Goal: Register for event/course

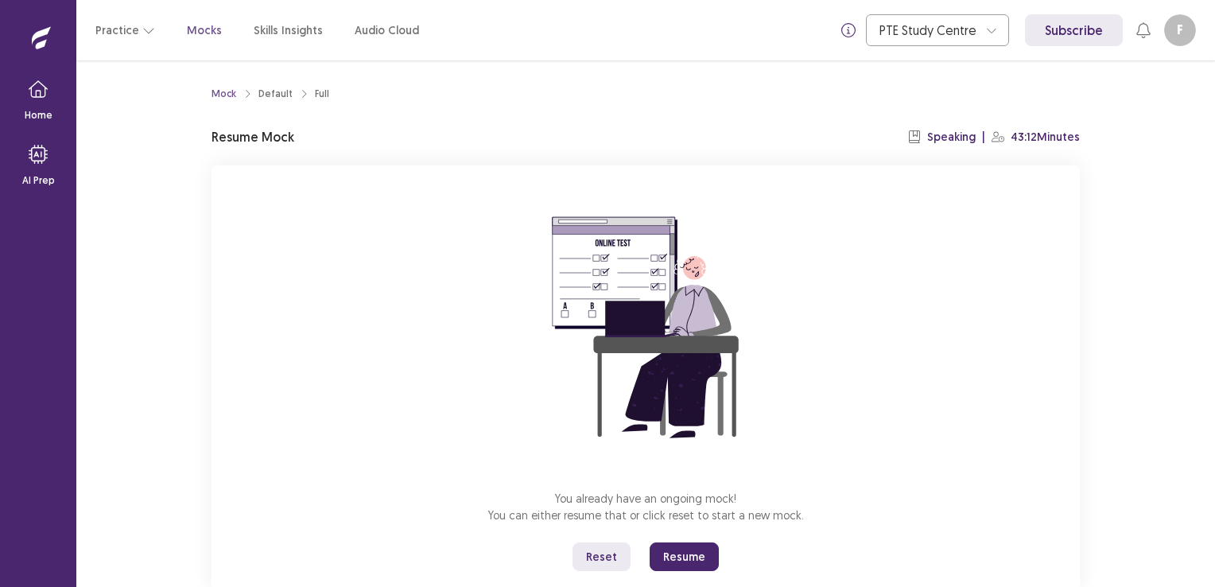
click at [687, 550] on button "Resume" at bounding box center [684, 556] width 69 height 29
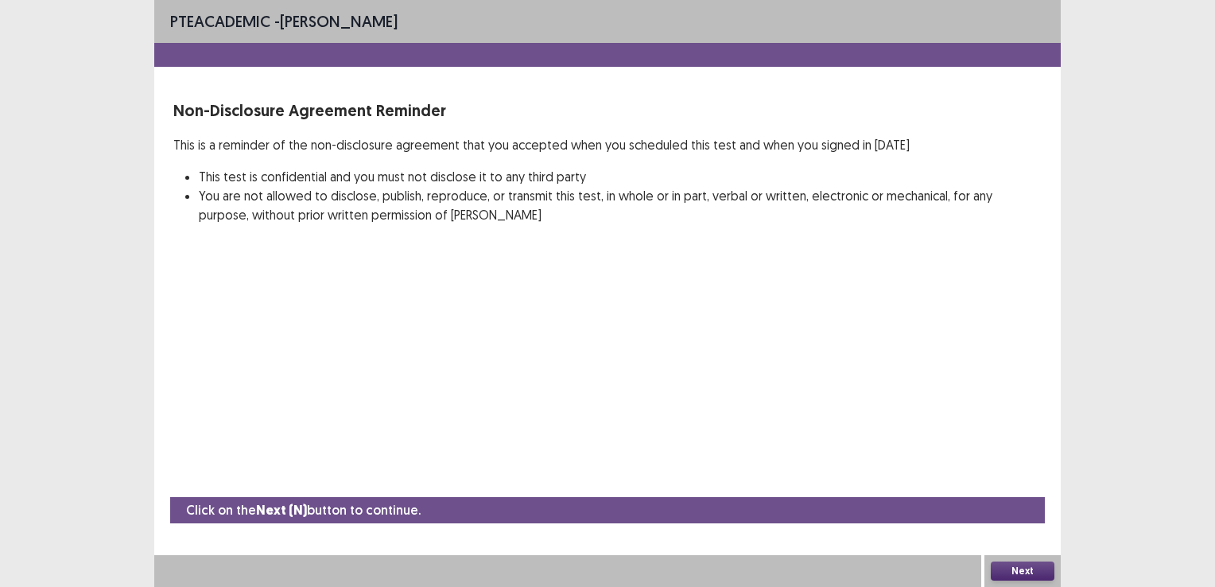
click at [1035, 572] on button "Next" at bounding box center [1023, 571] width 64 height 19
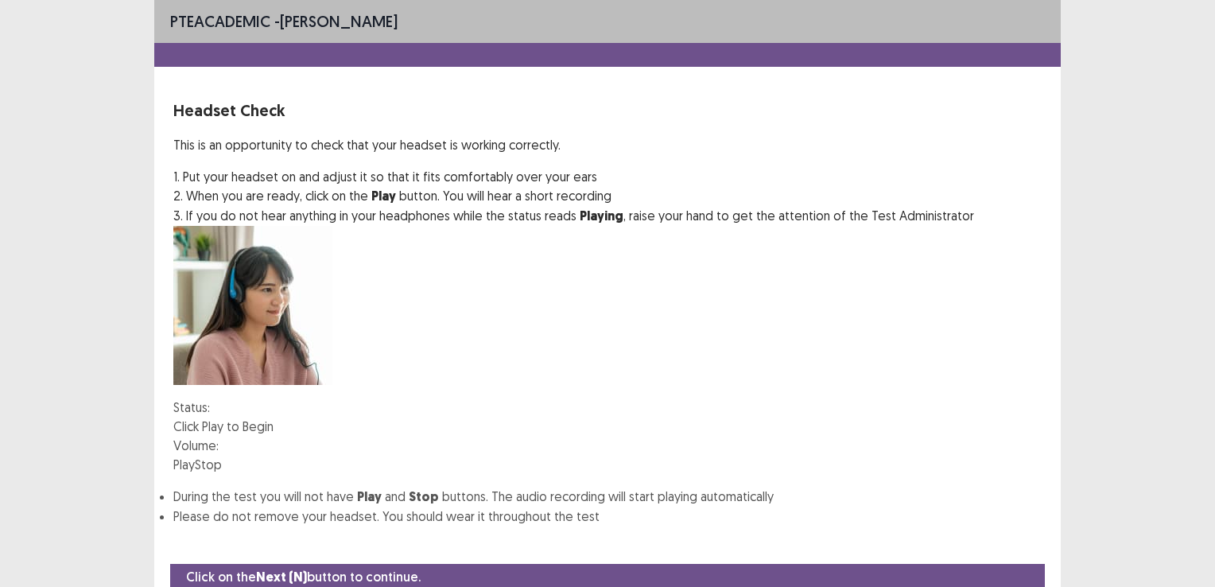
scroll to position [42, 0]
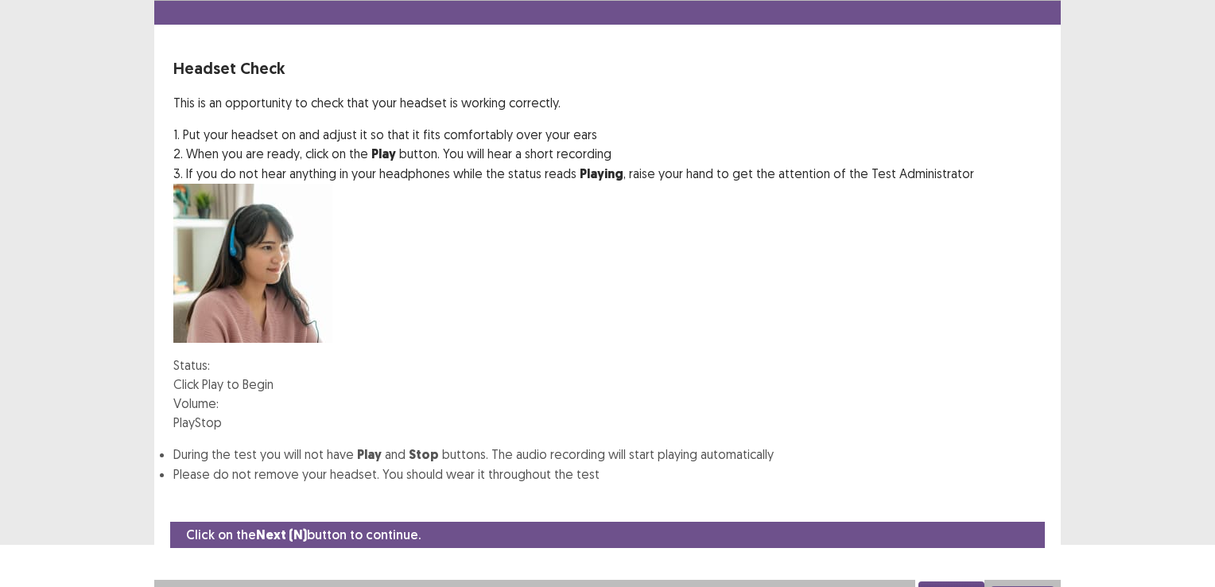
click at [1023, 580] on div "Next" at bounding box center [1023, 596] width 76 height 32
click at [1026, 586] on button "Next" at bounding box center [1023, 595] width 64 height 19
click at [69, 583] on button "Confirm" at bounding box center [34, 597] width 69 height 29
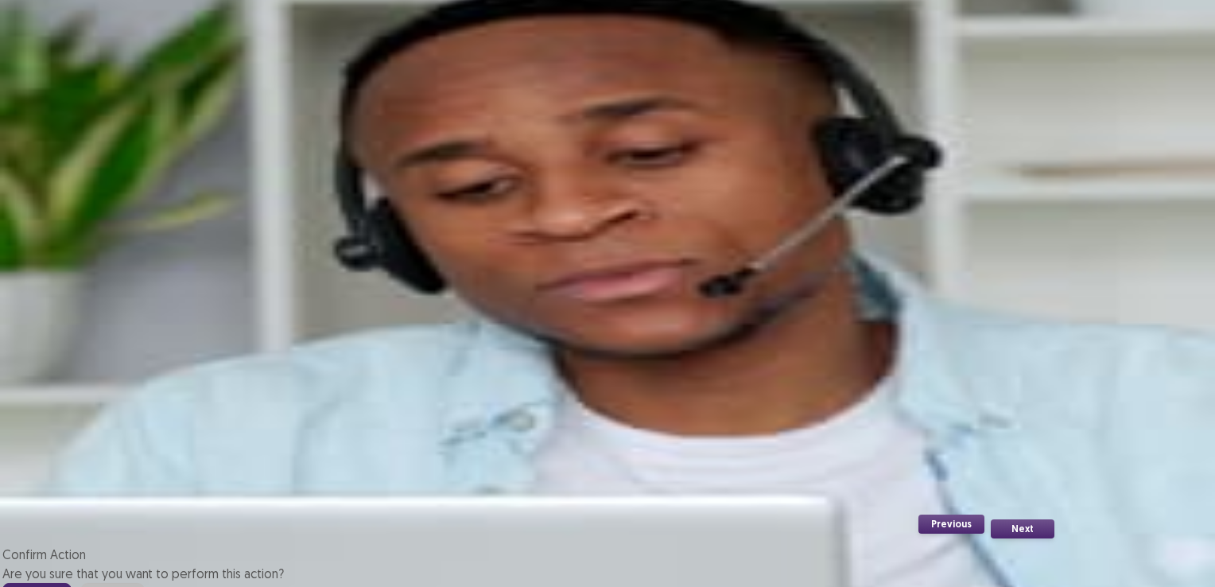
scroll to position [71, 0]
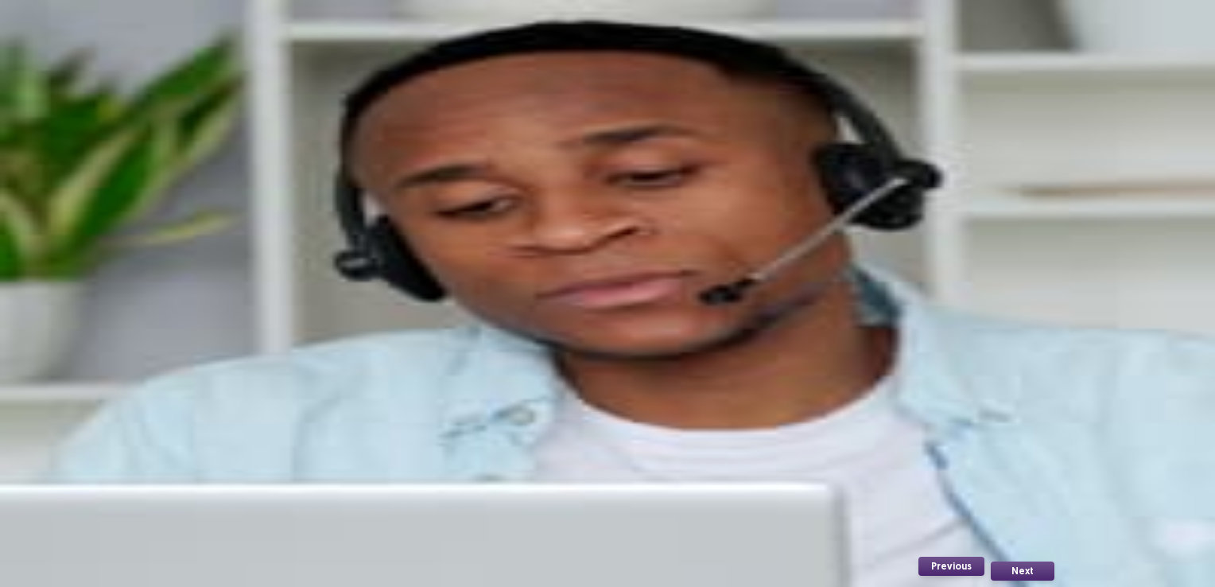
click at [1022, 568] on button "Next" at bounding box center [1023, 571] width 64 height 19
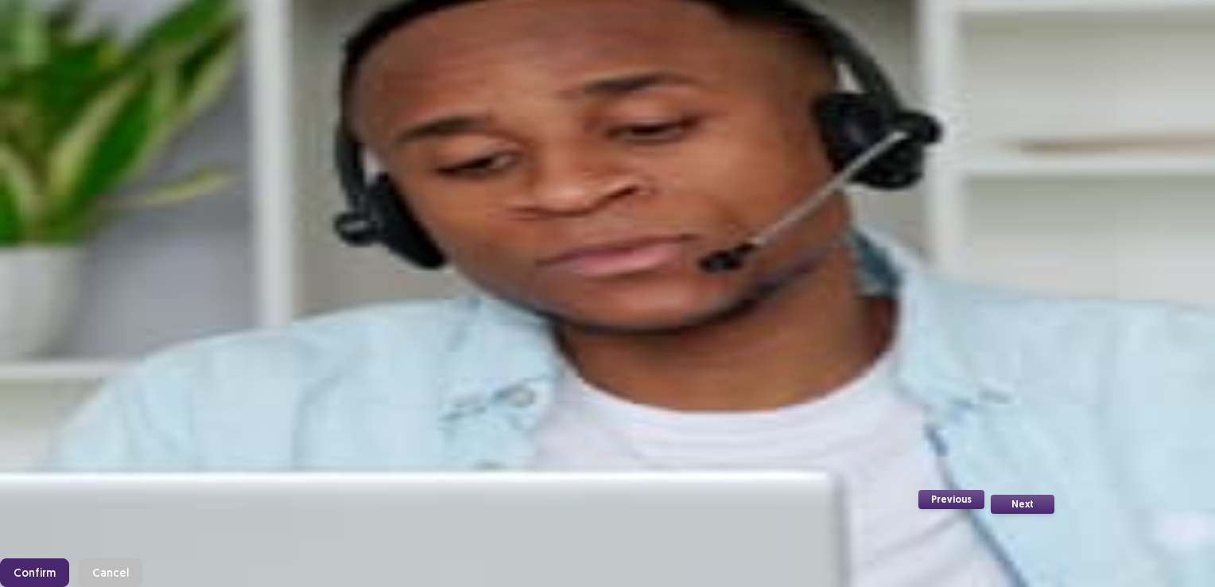
click at [737, 558] on footer "Confirm Cancel" at bounding box center [607, 572] width 1215 height 29
click at [676, 558] on footer "Confirm Cancel" at bounding box center [607, 572] width 1215 height 29
click at [682, 520] on div "Confirm Action Are you sure that you want to perform this action? Confirm Cancel" at bounding box center [607, 553] width 1215 height 67
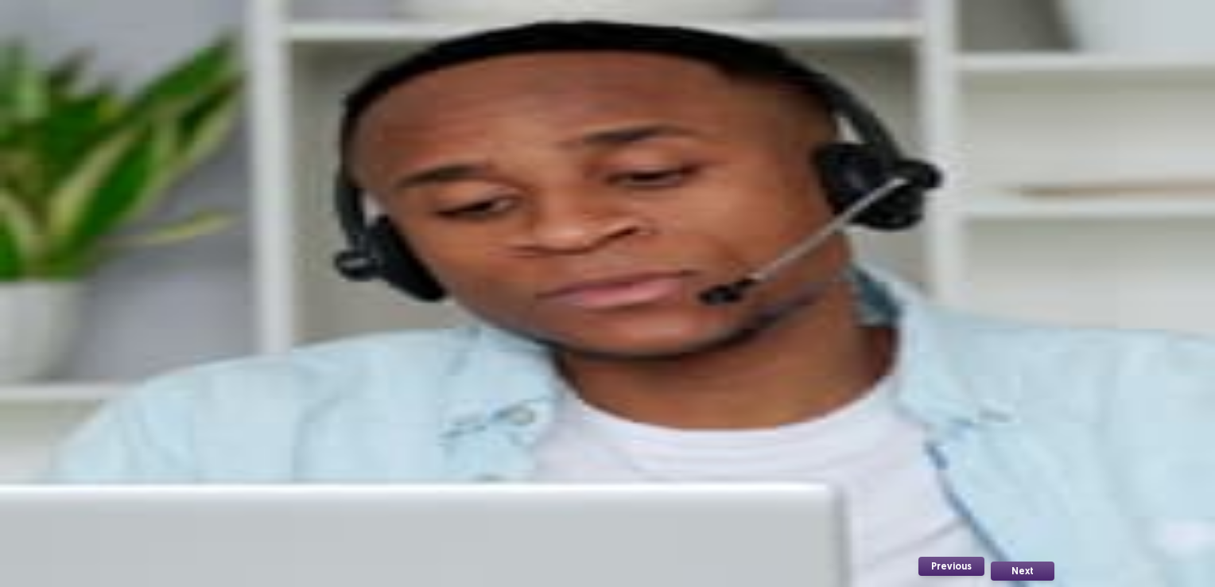
click at [1017, 571] on button "Next" at bounding box center [1023, 571] width 64 height 19
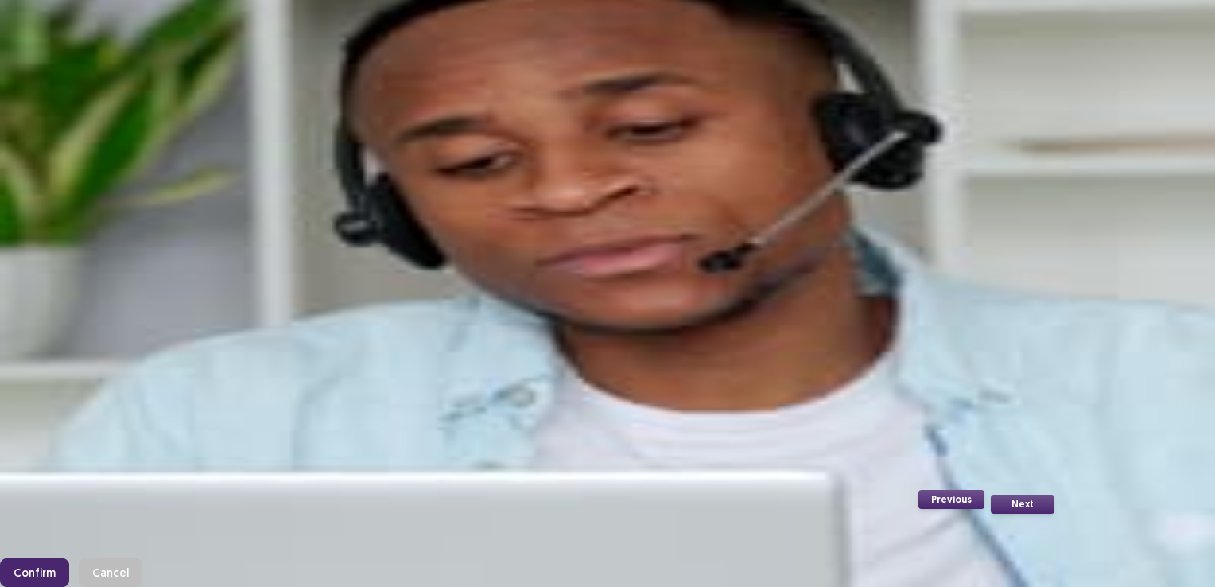
click at [729, 520] on div "Confirm Action Are you sure that you want to perform this action? Confirm Cancel" at bounding box center [607, 553] width 1215 height 67
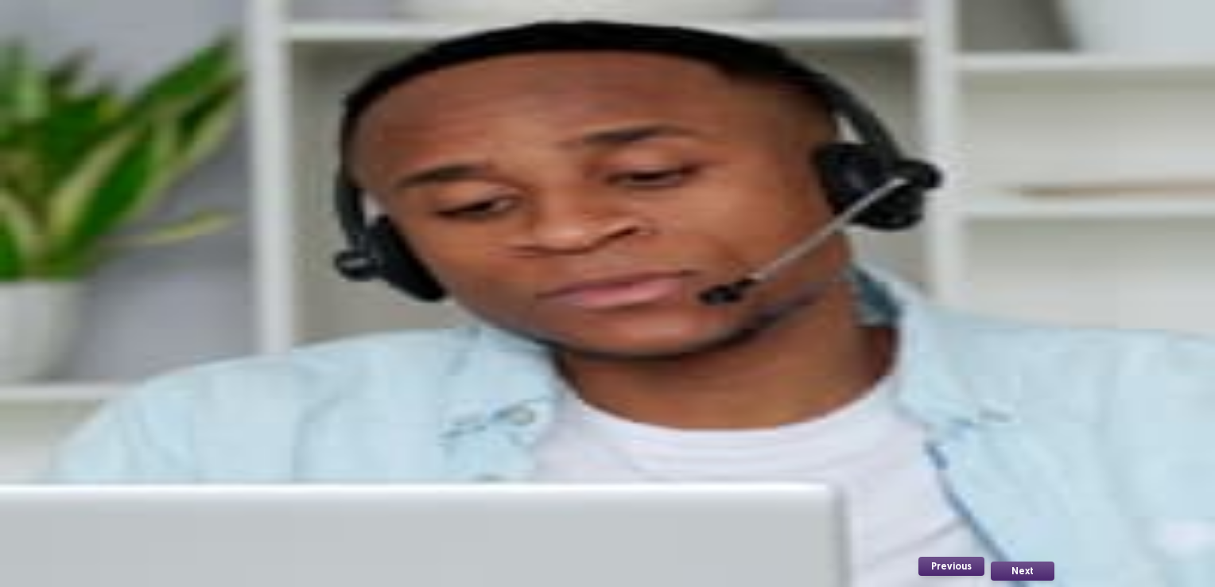
click at [1021, 568] on button "Next" at bounding box center [1023, 571] width 64 height 19
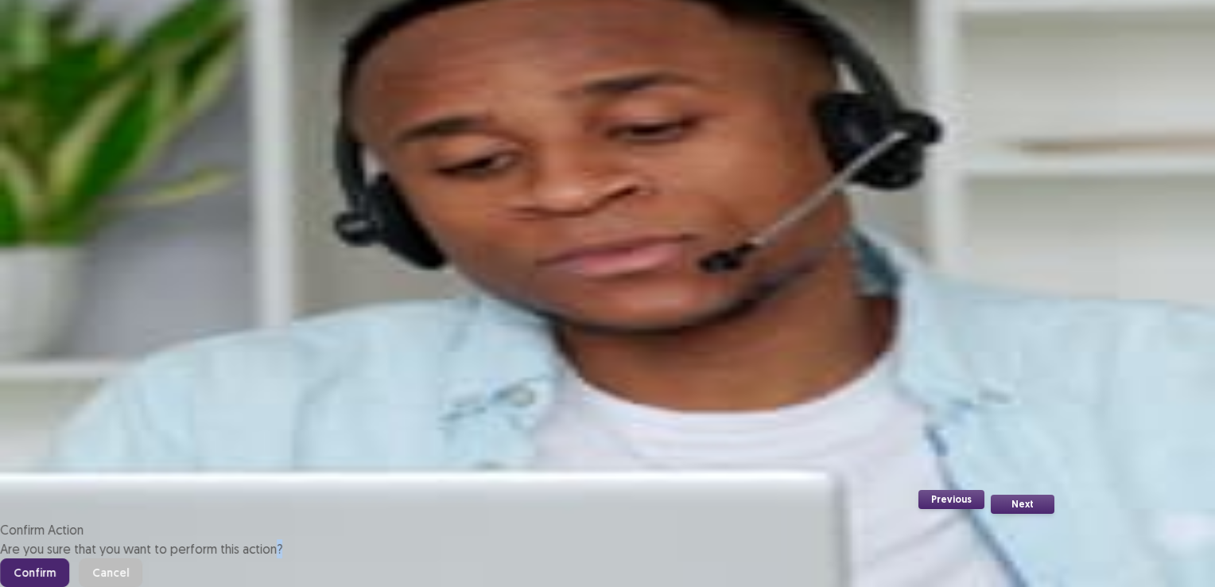
click at [1021, 568] on div "Confirm Action Are you sure that you want to perform this action? Confirm Cancel" at bounding box center [607, 553] width 1215 height 67
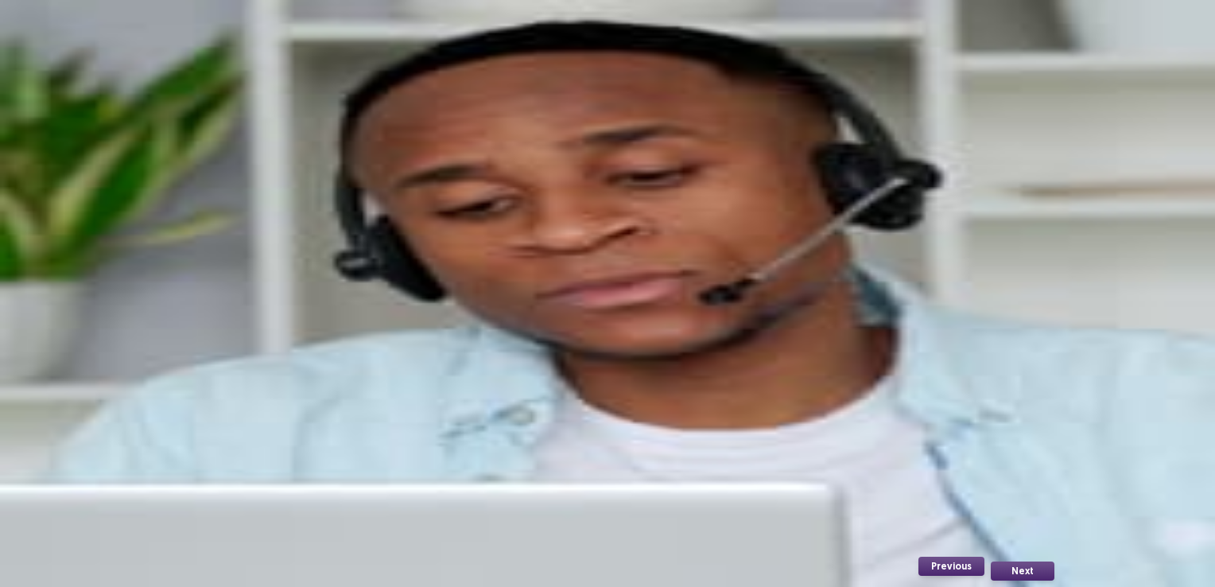
click at [1021, 568] on button "Next" at bounding box center [1023, 571] width 64 height 19
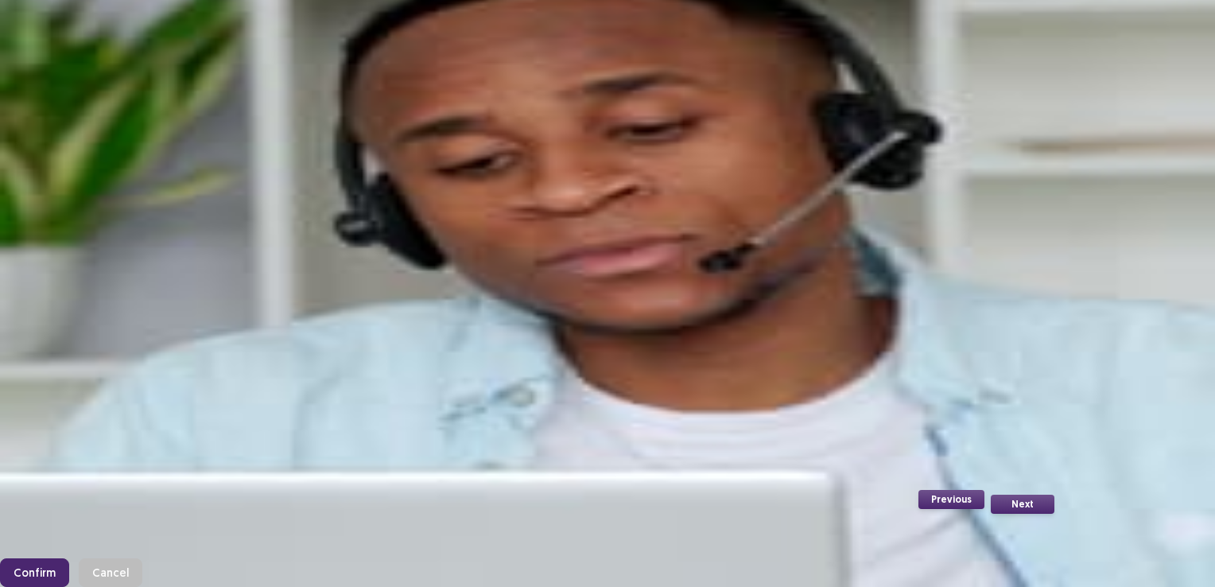
click at [69, 558] on button "Confirm" at bounding box center [34, 572] width 69 height 29
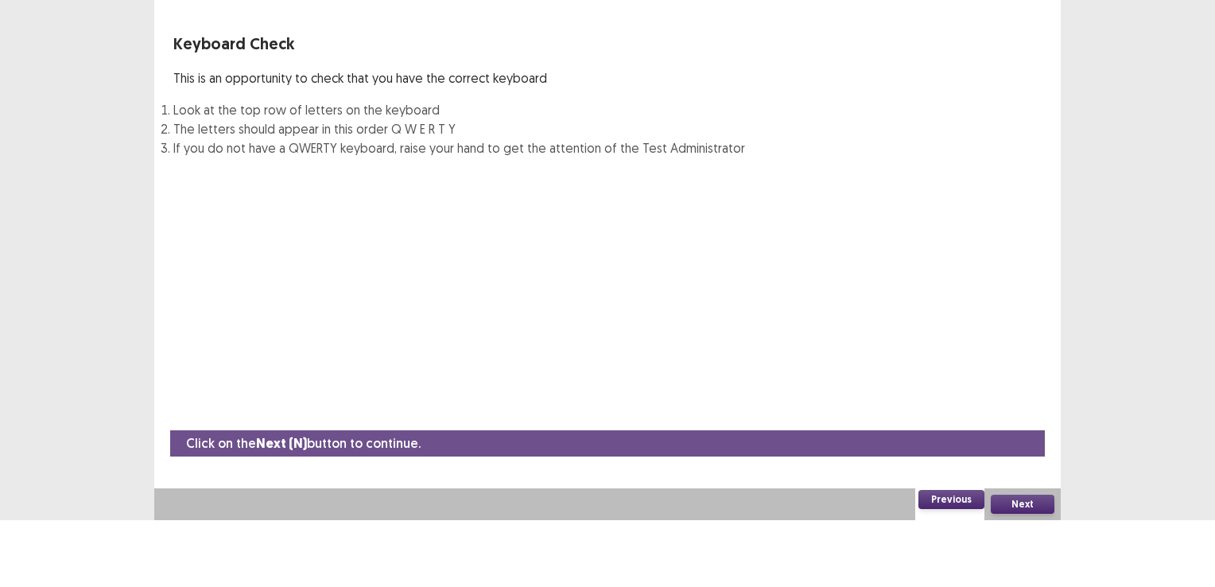
scroll to position [27, 0]
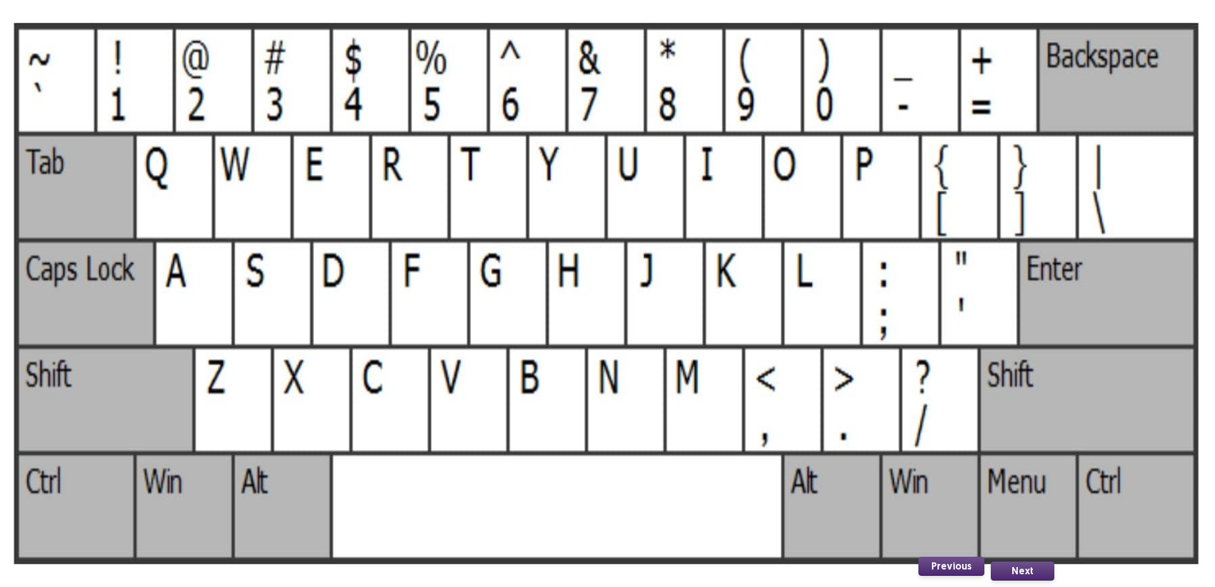
click at [660, 325] on img at bounding box center [607, 293] width 1215 height 587
click at [1009, 568] on button "Next" at bounding box center [1023, 571] width 64 height 19
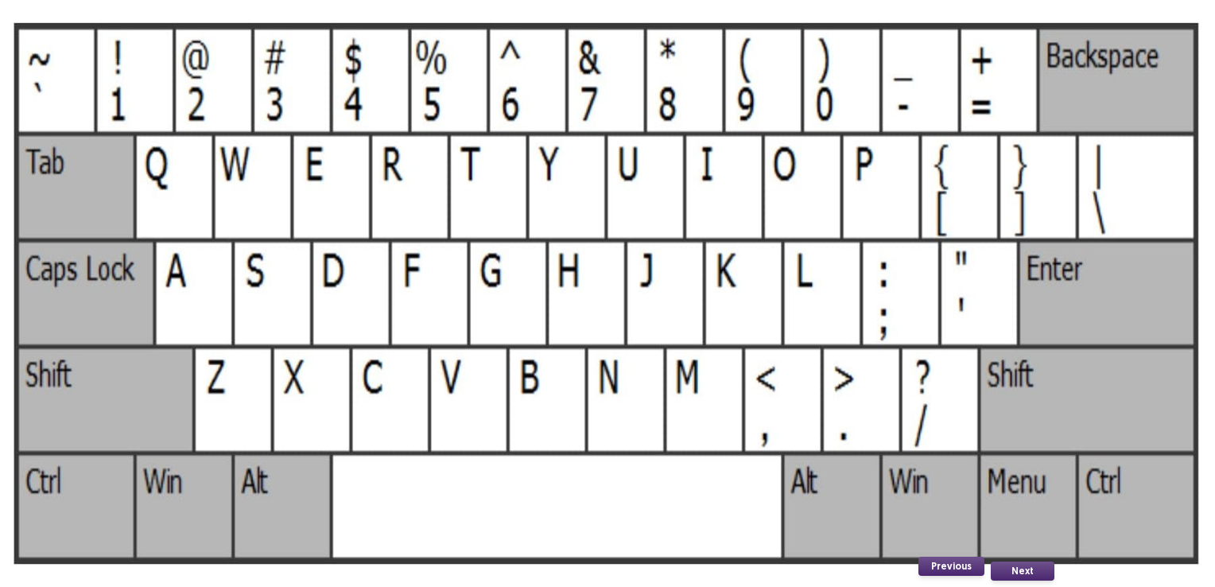
click at [675, 332] on img at bounding box center [607, 293] width 1215 height 587
click at [1017, 571] on button "Next" at bounding box center [1023, 571] width 64 height 19
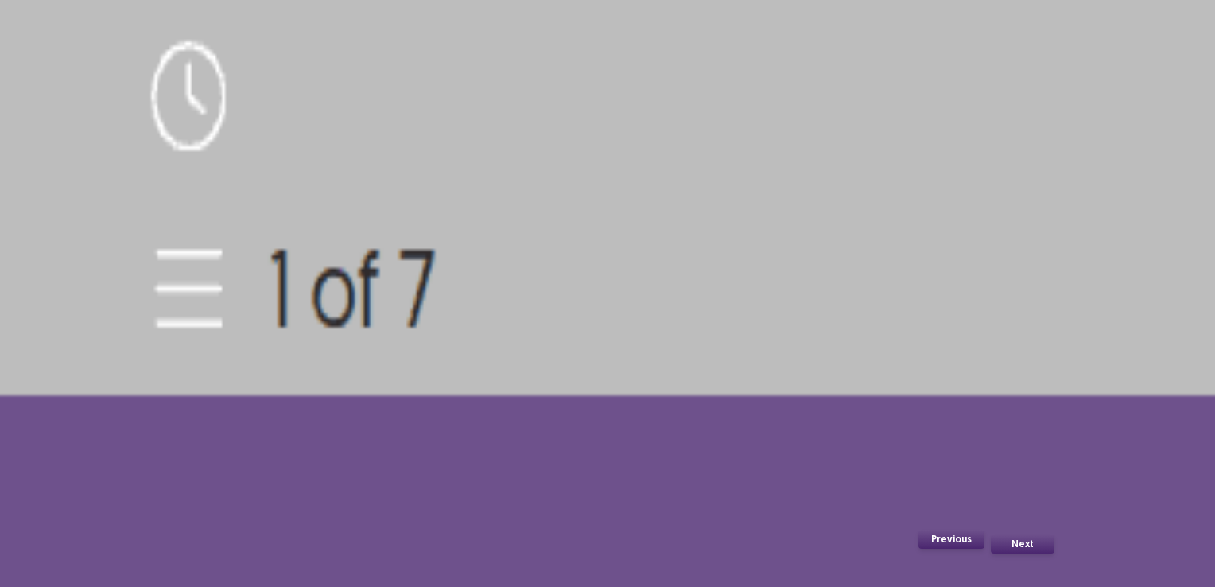
scroll to position [108, 0]
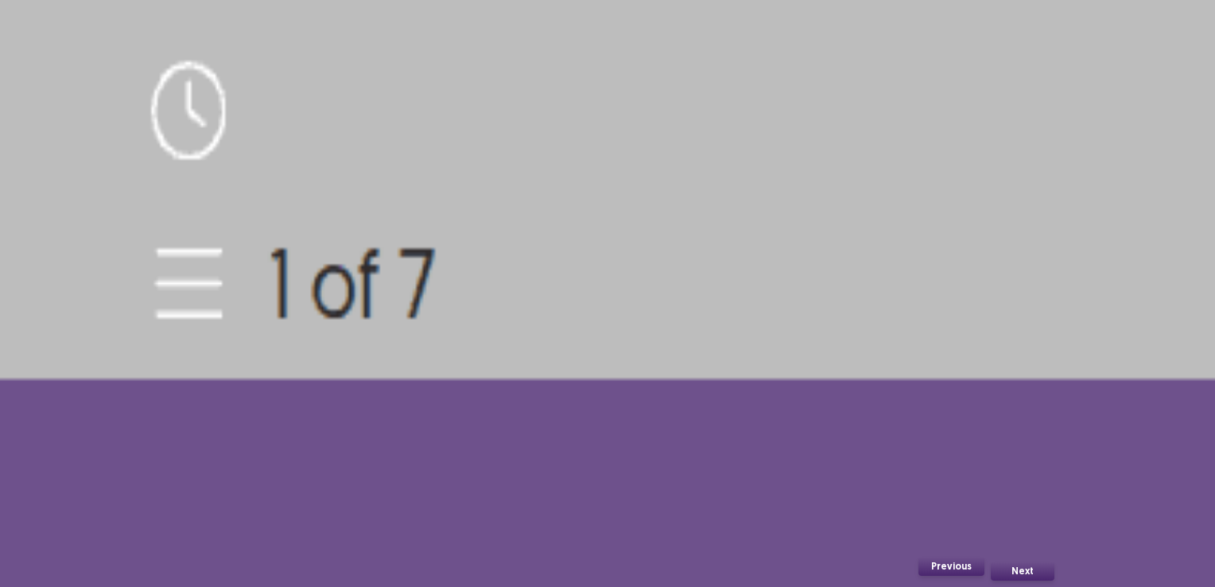
click at [662, 332] on img at bounding box center [607, 293] width 1215 height 587
click at [1014, 575] on button "Next" at bounding box center [1023, 571] width 64 height 19
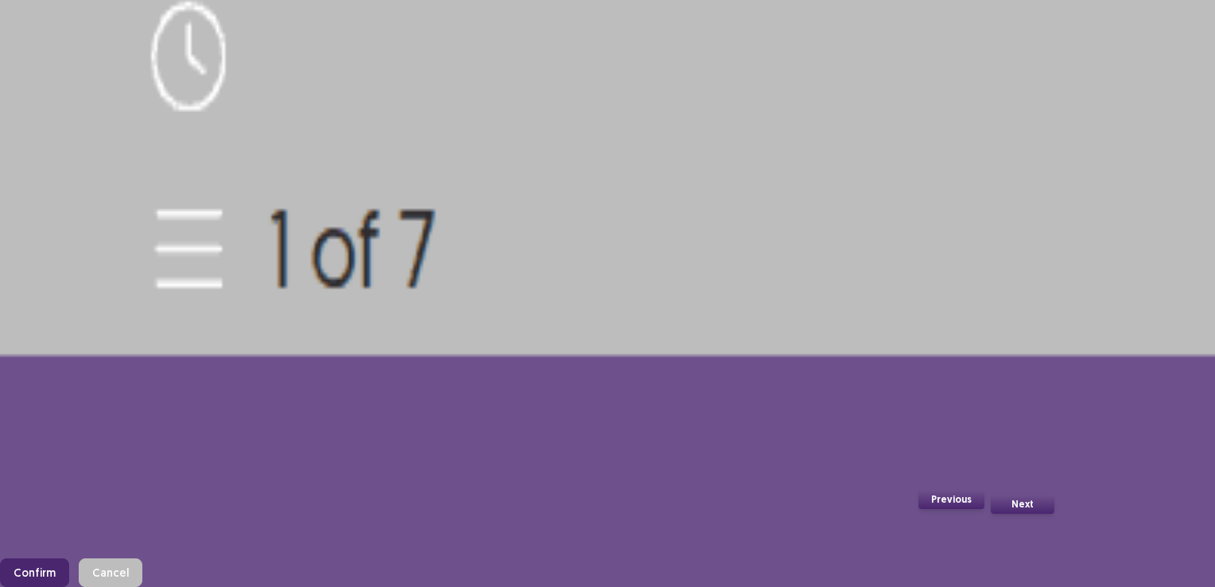
click at [142, 558] on button "Cancel" at bounding box center [111, 572] width 64 height 29
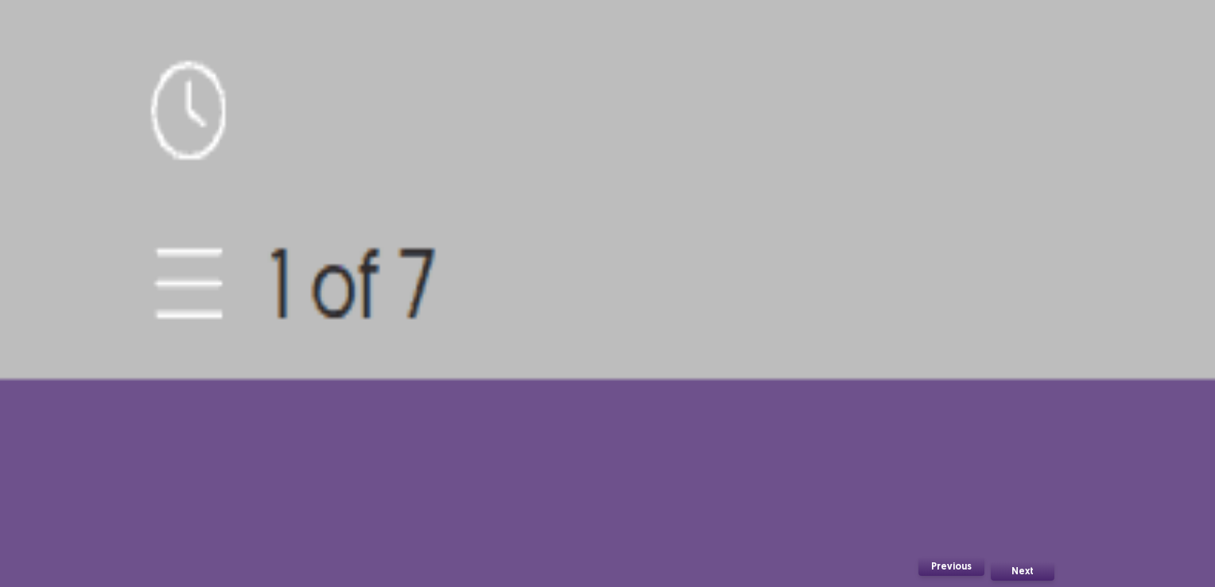
click at [1026, 569] on button "Next" at bounding box center [1023, 571] width 64 height 19
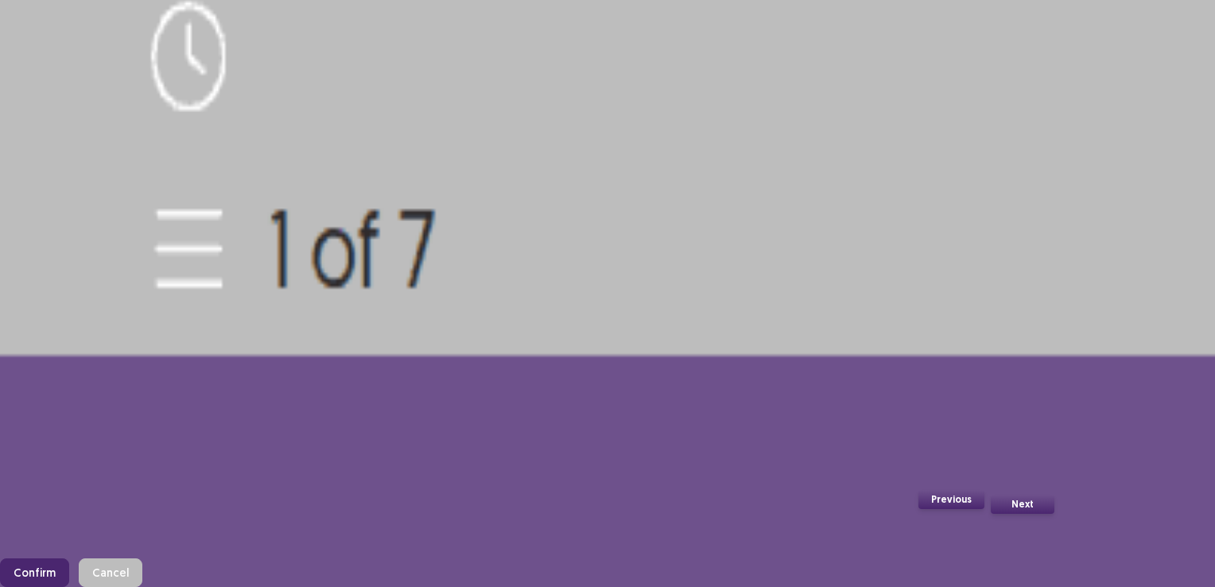
click at [69, 558] on button "Confirm" at bounding box center [34, 572] width 69 height 29
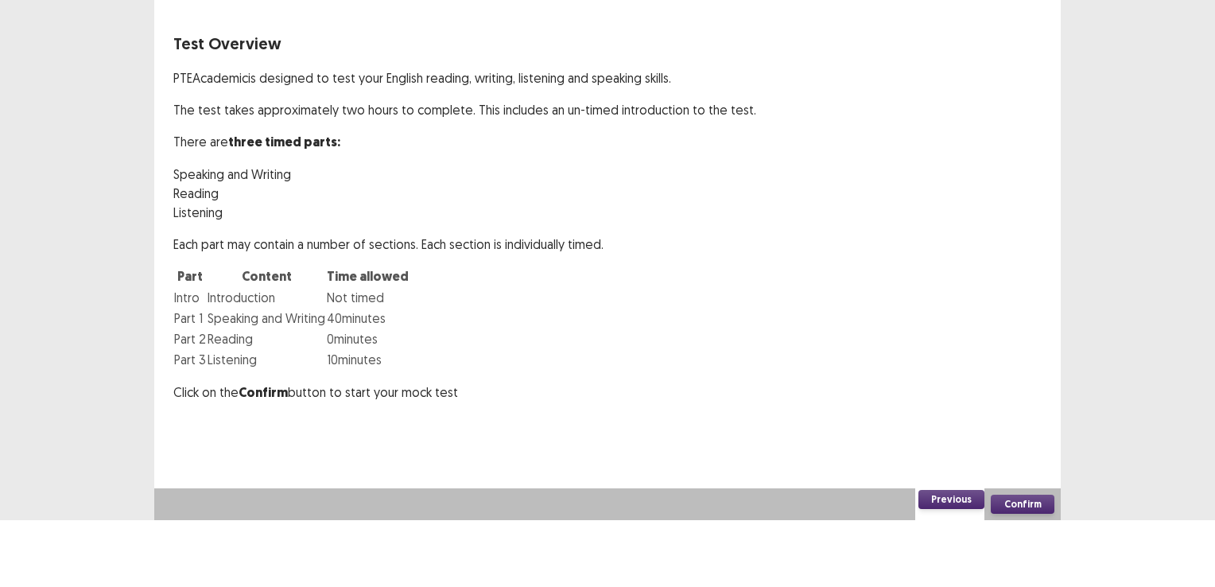
scroll to position [0, 0]
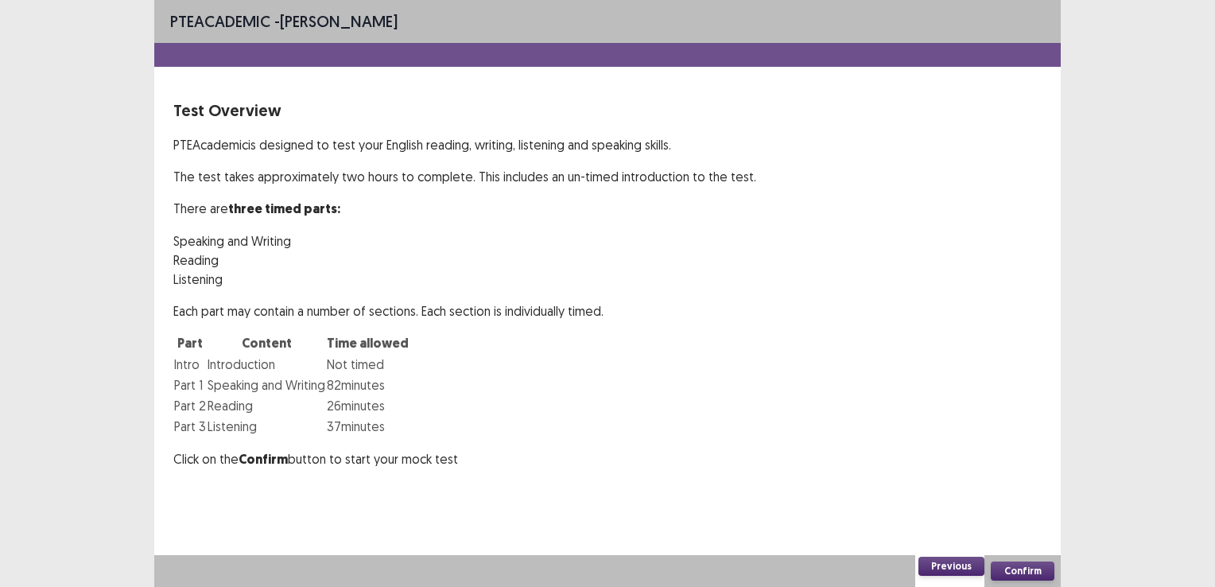
click at [1015, 565] on button "Confirm" at bounding box center [1023, 571] width 64 height 19
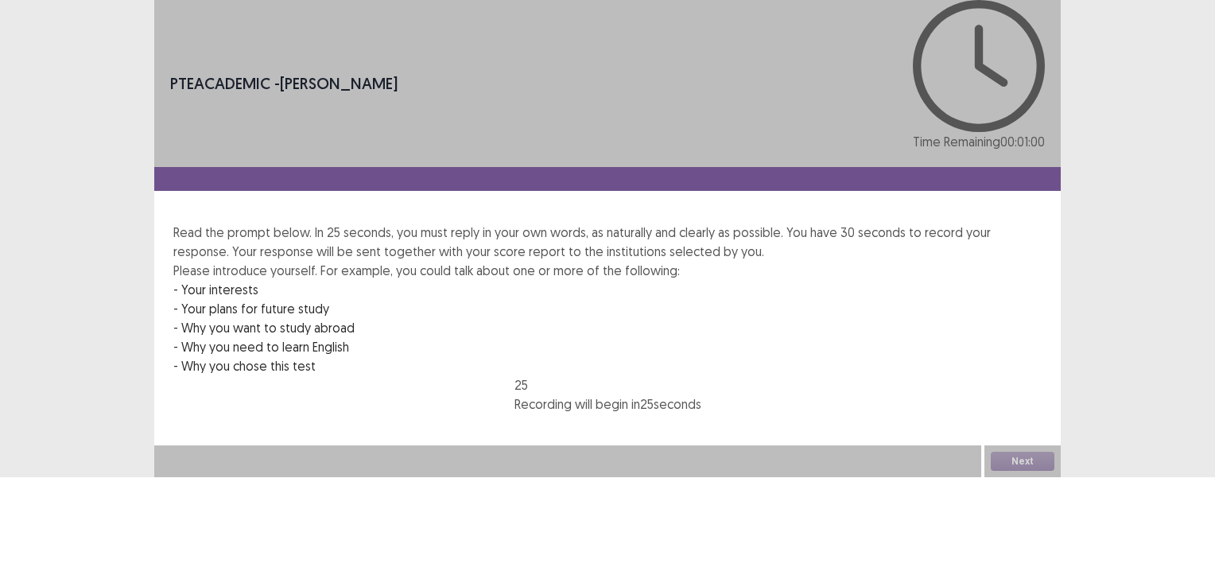
click at [675, 395] on p "Recording will begin in 25 seconds" at bounding box center [608, 404] width 187 height 19
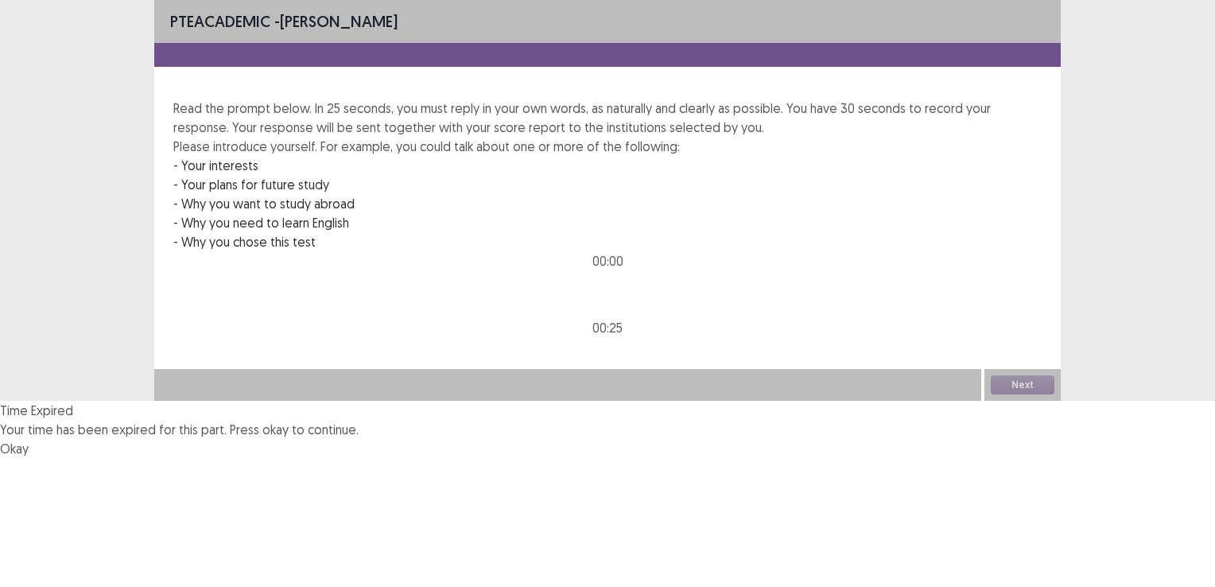
click at [29, 439] on button "Okay" at bounding box center [14, 448] width 29 height 19
click at [935, 401] on div at bounding box center [567, 385] width 827 height 32
click at [1021, 401] on div "Next" at bounding box center [1023, 385] width 76 height 32
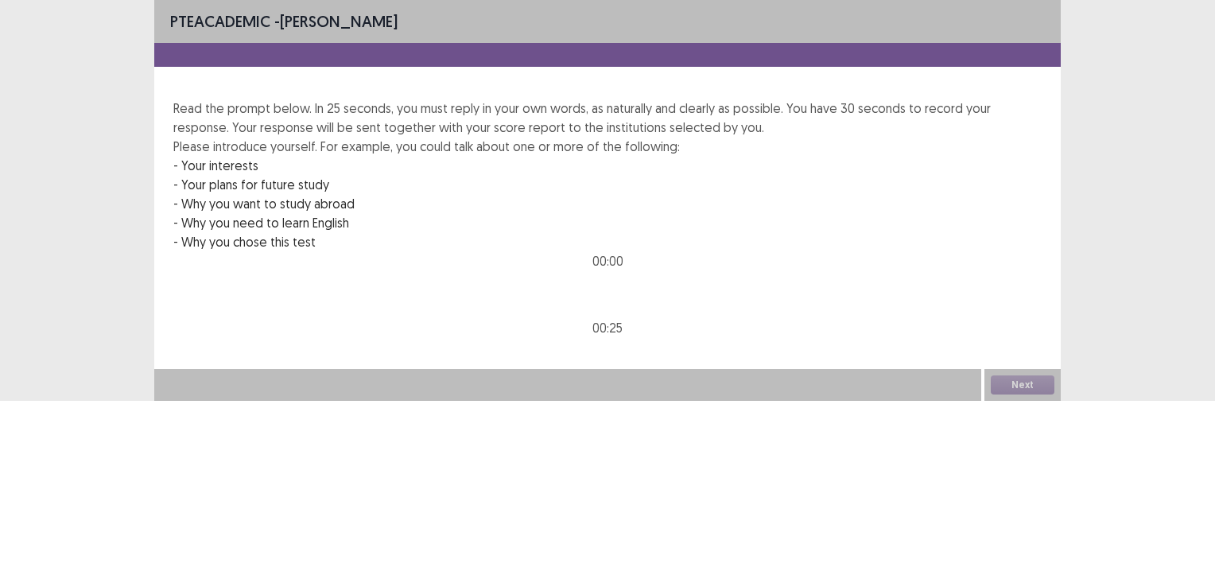
click at [1021, 401] on div "Next" at bounding box center [1023, 385] width 76 height 32
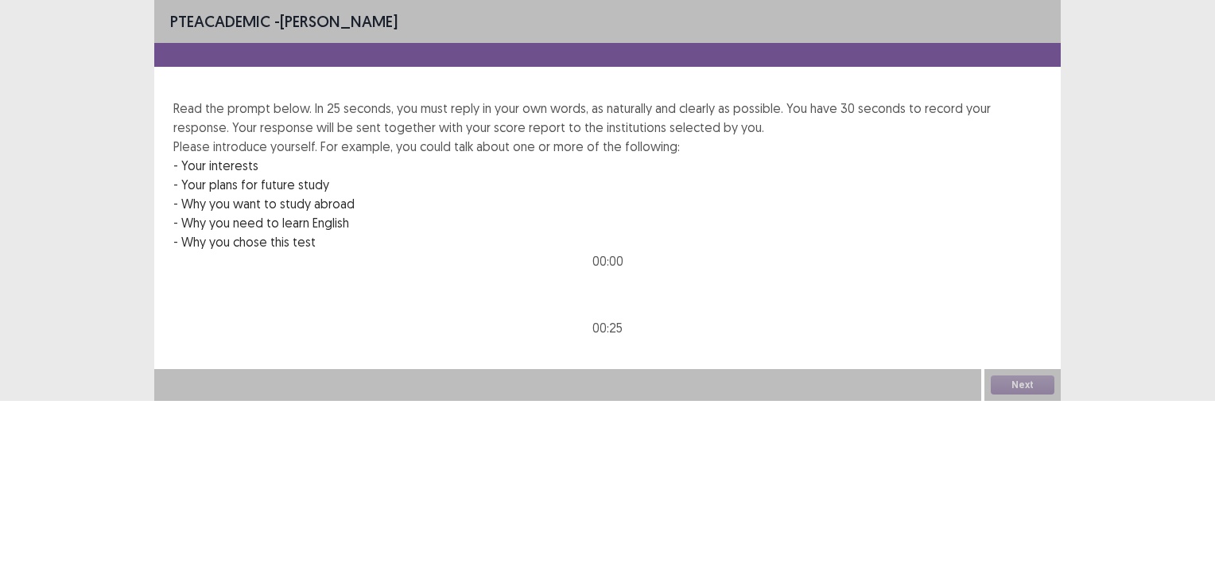
click at [1021, 401] on div "Next" at bounding box center [1023, 385] width 76 height 32
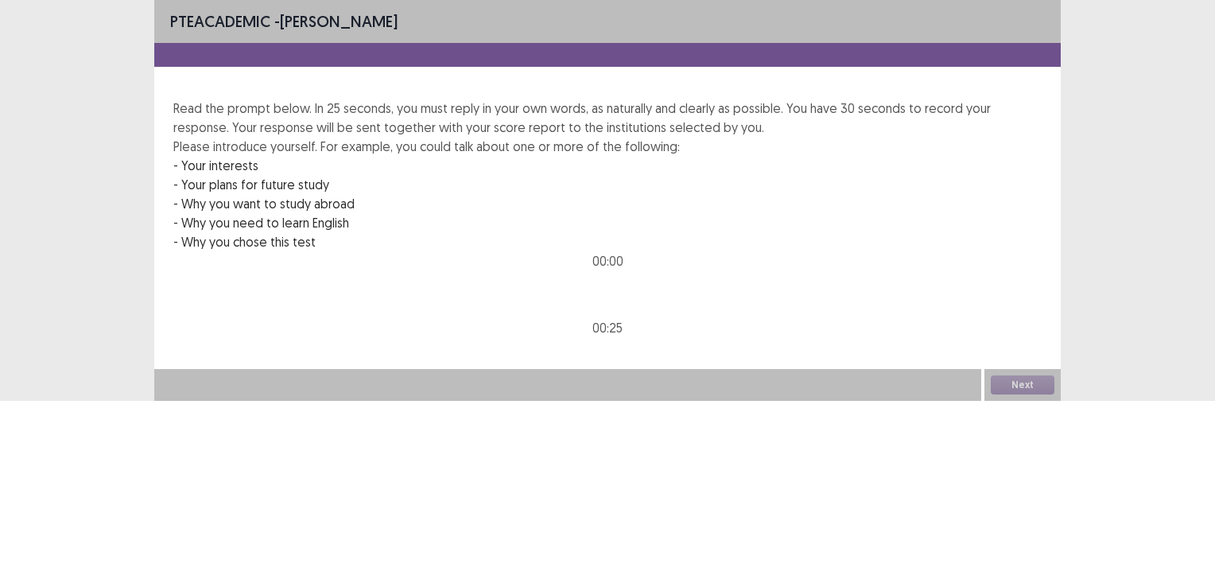
click at [1021, 401] on div "Next" at bounding box center [1023, 385] width 76 height 32
drag, startPoint x: 1169, startPoint y: 190, endPoint x: 767, endPoint y: 49, distance: 425.7
click at [767, 49] on div "PTE academic - Fabienne Pimentel Read the prompt below. In 25 seconds, you must…" at bounding box center [607, 200] width 1215 height 401
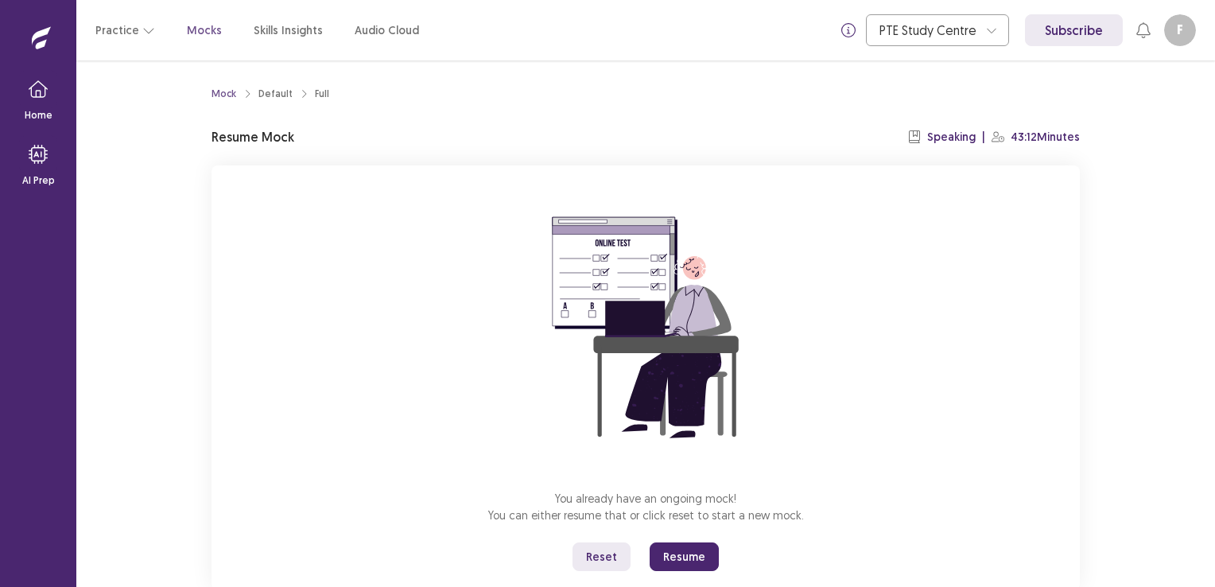
click at [932, 546] on div "You already have an ongoing mock! You can either resume that or click reset to …" at bounding box center [646, 377] width 869 height 425
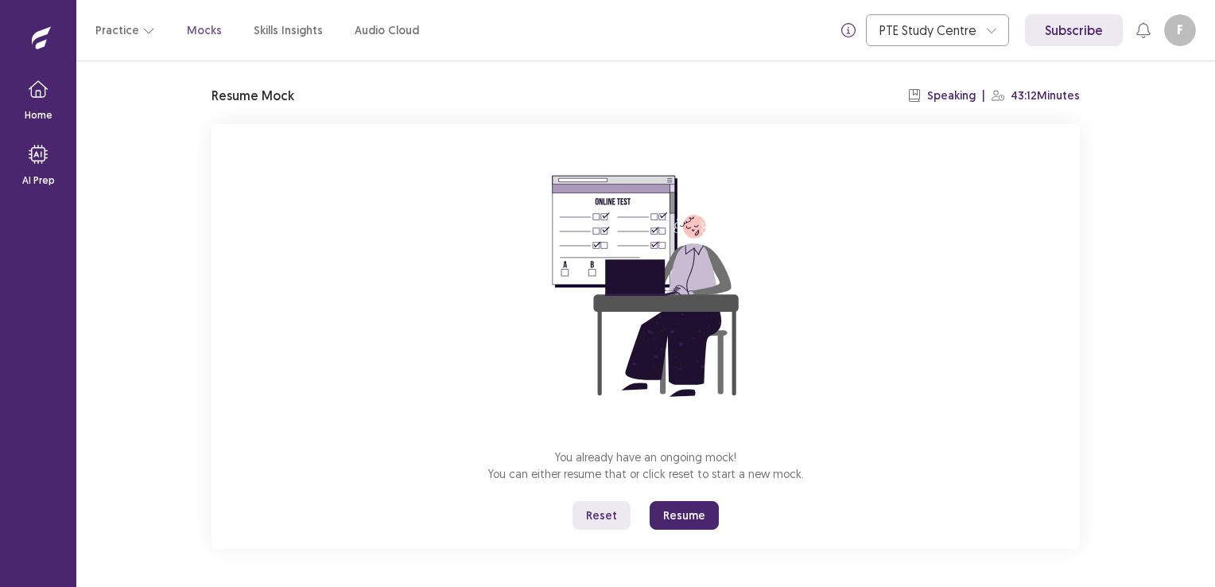
scroll to position [10, 0]
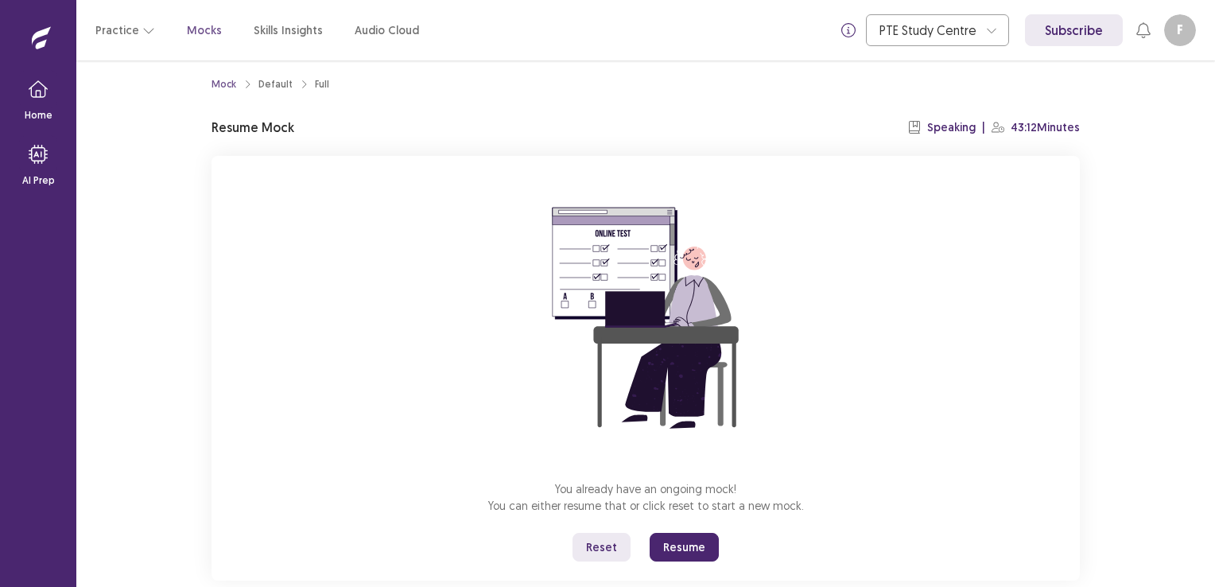
click at [204, 33] on p "Mocks" at bounding box center [204, 30] width 35 height 17
